Goal: Task Accomplishment & Management: Use online tool/utility

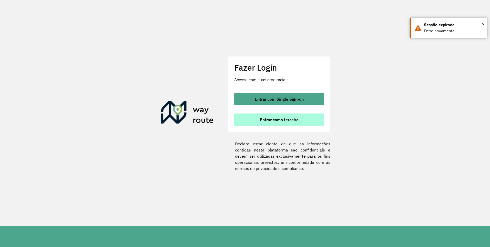
click at [286, 120] on span "Entrar como terceiro" at bounding box center [279, 119] width 39 height 4
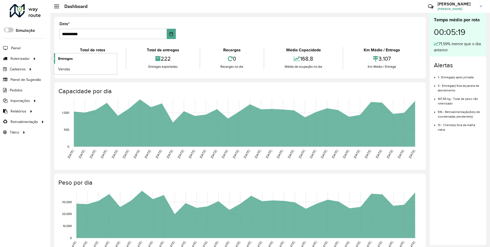
click at [68, 58] on span "Entregas" at bounding box center [65, 58] width 15 height 5
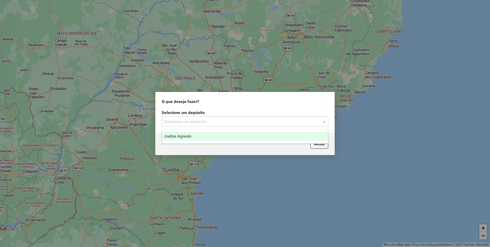
click at [250, 124] on div "Selecione um depósito" at bounding box center [245, 121] width 167 height 10
click at [247, 137] on div "Jodibe Agreste" at bounding box center [245, 136] width 166 height 9
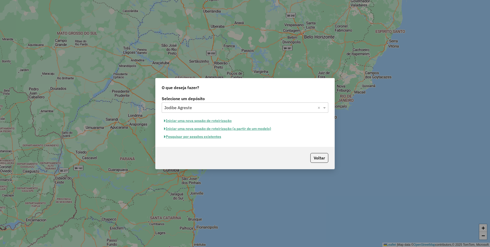
click at [211, 138] on button "Pesquisar por sessões existentes" at bounding box center [193, 137] width 62 height 8
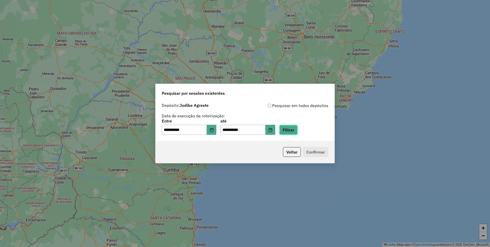
click at [290, 133] on button "Filtrar" at bounding box center [288, 130] width 18 height 10
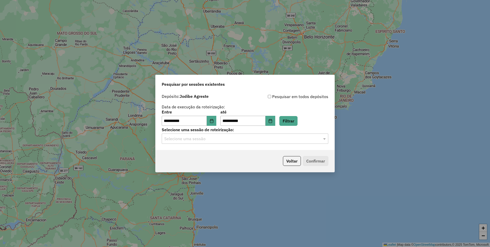
click at [304, 141] on input "text" at bounding box center [239, 139] width 151 height 6
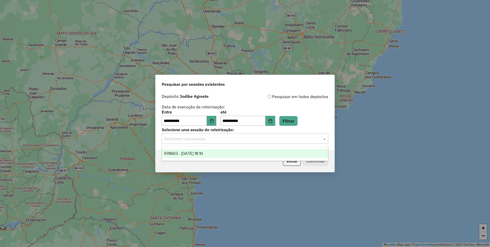
click at [267, 154] on div "978603 - 13/08/2025 18:10" at bounding box center [245, 153] width 166 height 9
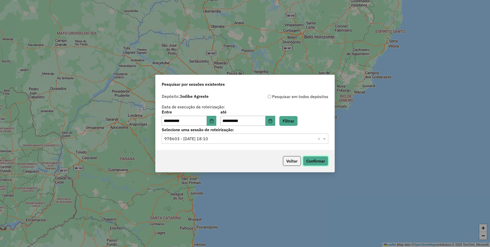
click at [314, 162] on button "Confirmar" at bounding box center [315, 161] width 25 height 10
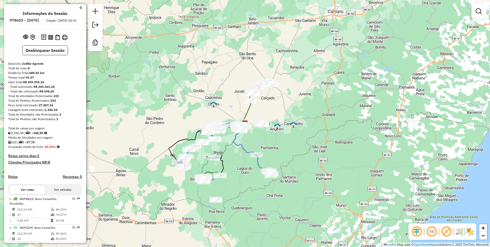
click at [431, 234] on em at bounding box center [432, 231] width 12 height 12
click at [430, 233] on em at bounding box center [432, 231] width 12 height 12
